Goal: Task Accomplishment & Management: Use online tool/utility

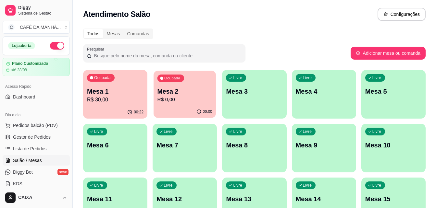
click at [183, 93] on p "Mesa 2" at bounding box center [184, 91] width 55 height 9
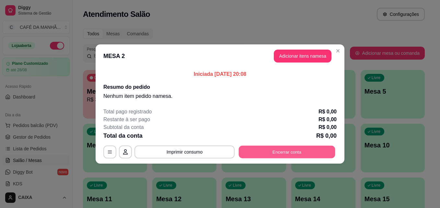
click at [267, 152] on button "Encerrar conta" at bounding box center [287, 152] width 97 height 13
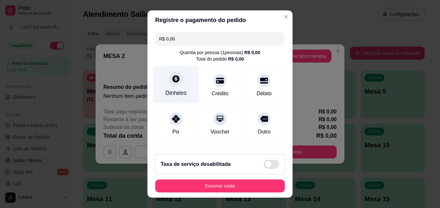
click at [174, 87] on div "Dinheiro" at bounding box center [176, 85] width 46 height 38
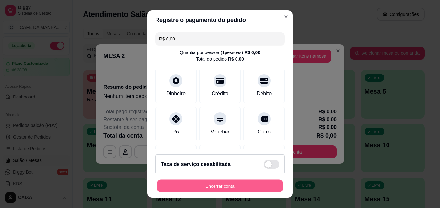
click at [243, 182] on button "Encerrar conta" at bounding box center [220, 186] width 126 height 13
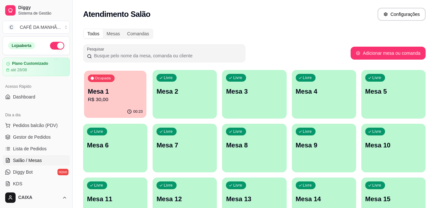
click at [127, 74] on div "Ocupada Mesa 1 R$ 30,00" at bounding box center [115, 88] width 62 height 35
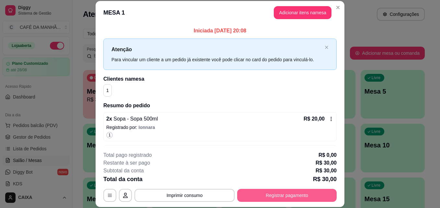
click at [301, 190] on button "Registrar pagamento" at bounding box center [287, 195] width 100 height 13
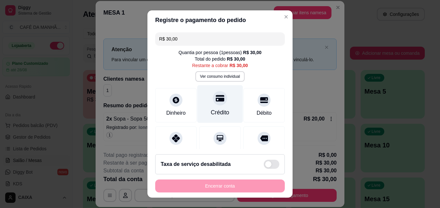
click at [216, 98] on icon at bounding box center [220, 98] width 8 height 6
type input "R$ 0,00"
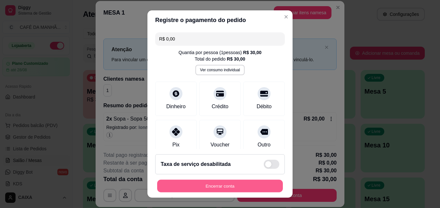
click at [255, 183] on button "Encerrar conta" at bounding box center [220, 186] width 126 height 13
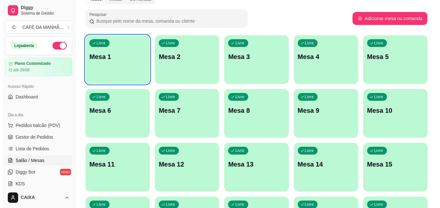
scroll to position [26, 0]
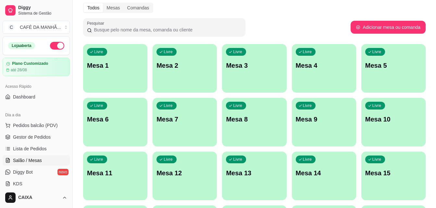
click at [266, 17] on div "Todos Mesas Comandas Pesquisar Adicionar mesa ou comanda Livre Mesa 1 Livre Mes…" at bounding box center [254, 157] width 363 height 317
click at [177, 70] on p "Mesa 2" at bounding box center [184, 65] width 55 height 9
click at [199, 60] on div "Livre Mesa 2" at bounding box center [184, 65] width 62 height 40
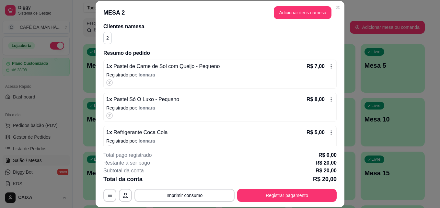
scroll to position [64, 0]
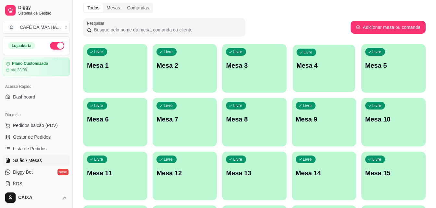
click at [324, 65] on p "Mesa 4" at bounding box center [323, 65] width 55 height 9
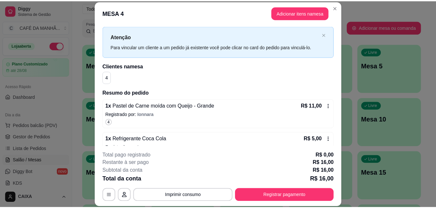
scroll to position [26, 0]
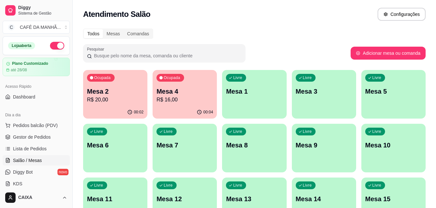
click at [272, 19] on div "Atendimento Salão Configurações" at bounding box center [254, 14] width 342 height 13
click at [185, 86] on div "Ocupada Mesa 4 R$ 31,00" at bounding box center [184, 88] width 62 height 35
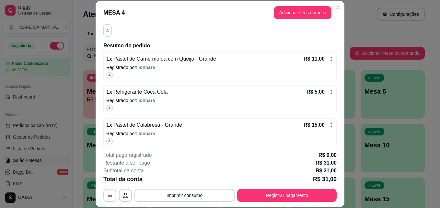
scroll to position [64, 0]
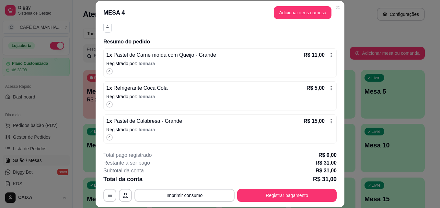
click at [266, 95] on p "Registrado por: Ionnara" at bounding box center [220, 96] width 228 height 6
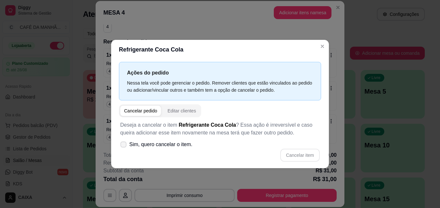
click at [173, 145] on span "Sim, quero cancelar o item." at bounding box center [160, 145] width 63 height 8
click at [124, 146] on input "Sim, quero cancelar o item." at bounding box center [122, 148] width 4 height 4
checkbox input "true"
click at [306, 154] on button "Cancelar item" at bounding box center [301, 155] width 40 height 13
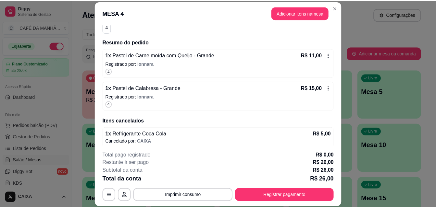
scroll to position [68, 0]
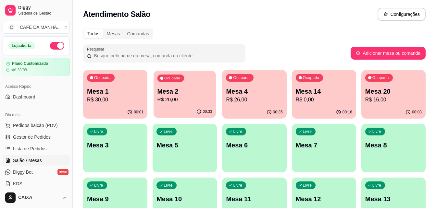
click at [171, 102] on p "R$ 20,00" at bounding box center [184, 99] width 55 height 7
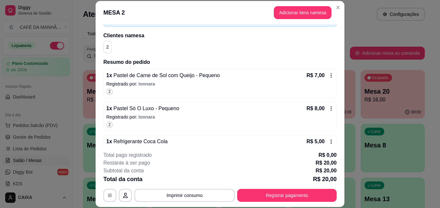
scroll to position [64, 0]
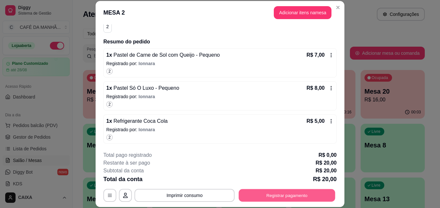
click at [312, 190] on button "Registrar pagamento" at bounding box center [287, 195] width 97 height 13
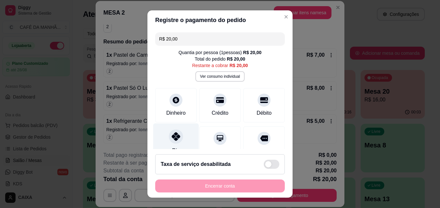
click at [175, 145] on div "Pix" at bounding box center [176, 143] width 46 height 38
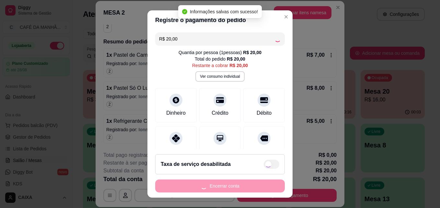
type input "R$ 0,00"
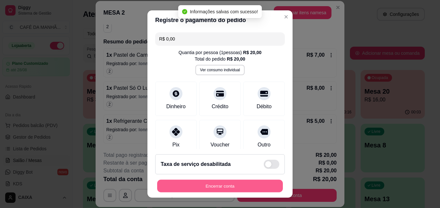
click at [217, 186] on button "Encerrar conta" at bounding box center [220, 186] width 126 height 13
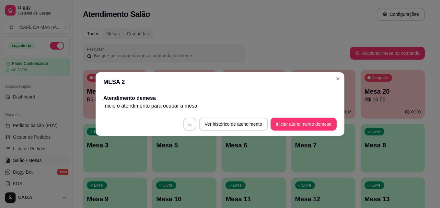
scroll to position [0, 0]
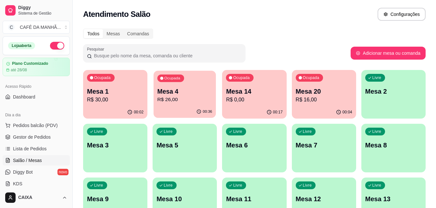
click at [187, 96] on p "R$ 26,00" at bounding box center [184, 99] width 55 height 7
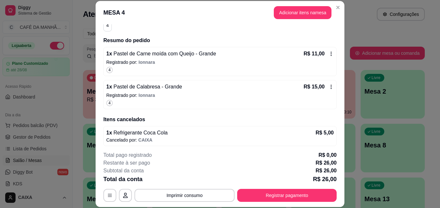
scroll to position [68, 0]
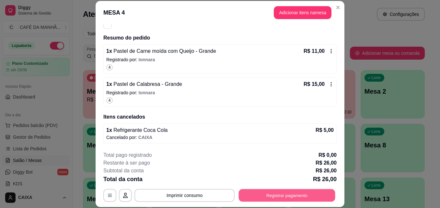
click at [270, 194] on button "Registrar pagamento" at bounding box center [287, 195] width 97 height 13
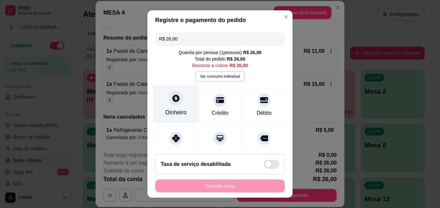
click at [166, 107] on div "Dinheiro" at bounding box center [176, 104] width 46 height 38
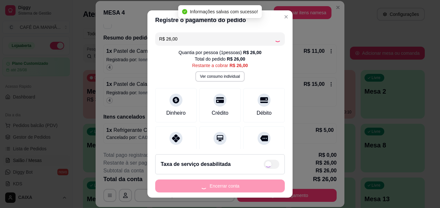
type input "R$ 0,00"
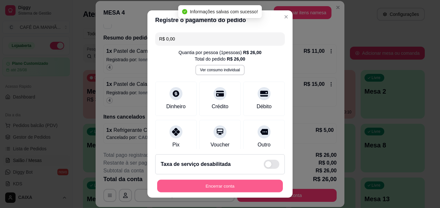
click at [220, 185] on button "Encerrar conta" at bounding box center [220, 186] width 126 height 13
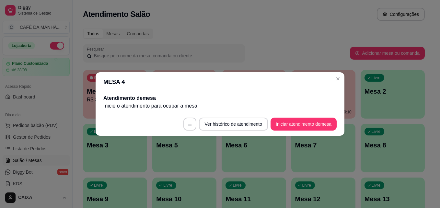
scroll to position [0, 0]
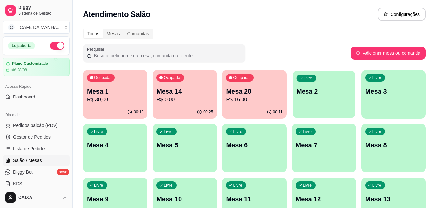
click at [337, 78] on div "Livre Mesa 2" at bounding box center [324, 91] width 62 height 40
click at [246, 91] on p "Mesa 20" at bounding box center [254, 91] width 55 height 9
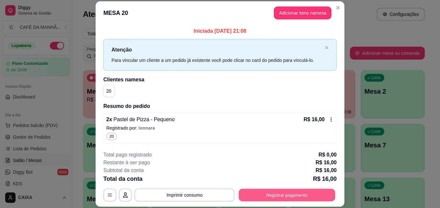
click at [273, 194] on button "Registrar pagamento" at bounding box center [287, 195] width 97 height 13
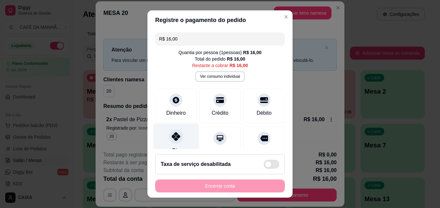
click at [175, 136] on icon at bounding box center [176, 136] width 8 height 8
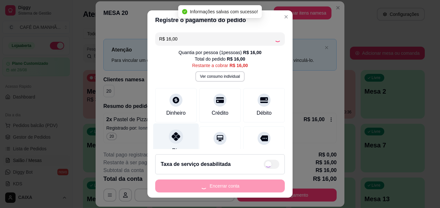
type input "R$ 0,00"
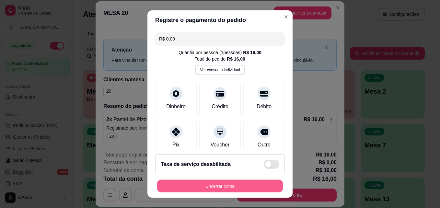
click at [197, 181] on button "Encerrar conta" at bounding box center [220, 186] width 126 height 13
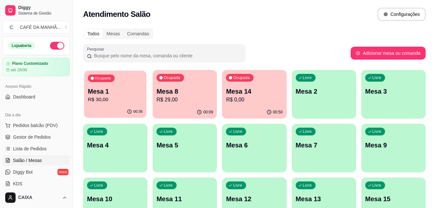
click at [120, 86] on div "Ocupada Mesa 1 R$ 30,00" at bounding box center [115, 88] width 62 height 35
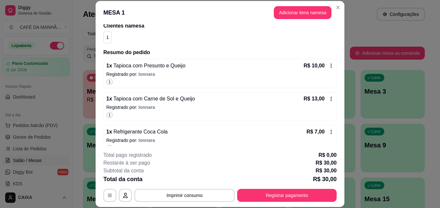
scroll to position [64, 0]
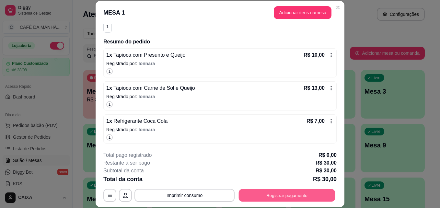
click at [291, 197] on button "Registrar pagamento" at bounding box center [287, 195] width 97 height 13
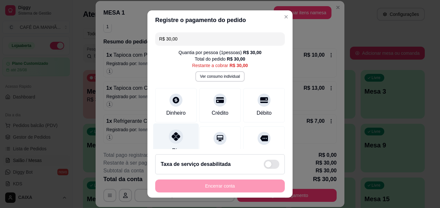
click at [172, 147] on div "Pix" at bounding box center [176, 151] width 8 height 8
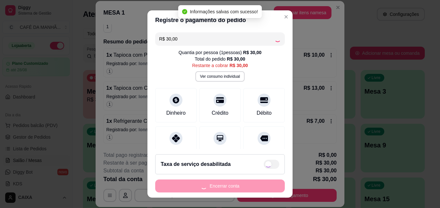
type input "R$ 0,00"
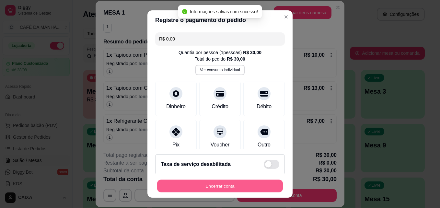
click at [233, 189] on button "Encerrar conta" at bounding box center [220, 186] width 126 height 13
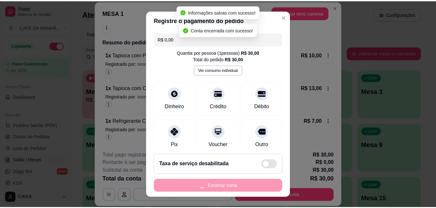
scroll to position [0, 0]
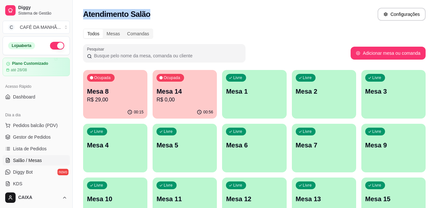
drag, startPoint x: 83, startPoint y: 16, endPoint x: 147, endPoint y: 17, distance: 64.2
click at [147, 17] on div "Atendimento Salão Configurações" at bounding box center [254, 14] width 342 height 13
drag, startPoint x: 156, startPoint y: 19, endPoint x: 315, endPoint y: 41, distance: 160.1
click at [315, 41] on div "Todos Mesas Comandas Pesquisar Adicionar mesa ou comanda Ocupada Mesa 8 R$ 29,0…" at bounding box center [254, 183] width 363 height 317
drag, startPoint x: 83, startPoint y: 15, endPoint x: 152, endPoint y: 20, distance: 69.3
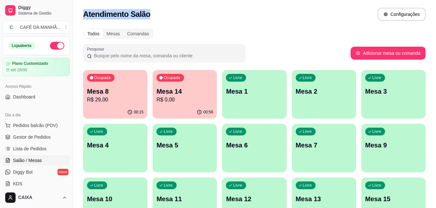
click at [152, 20] on div "Atendimento Salão Configurações" at bounding box center [254, 14] width 342 height 13
